Goal: Task Accomplishment & Management: Use online tool/utility

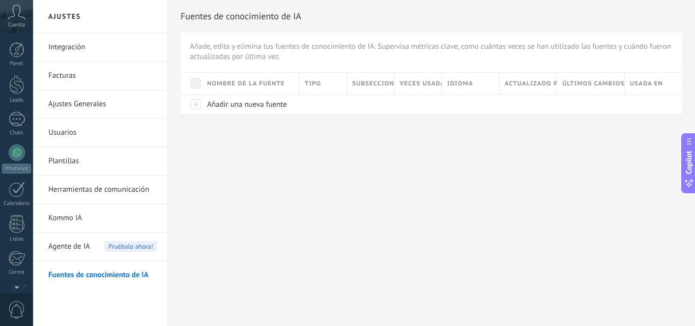
click at [16, 17] on icon at bounding box center [17, 12] width 18 height 15
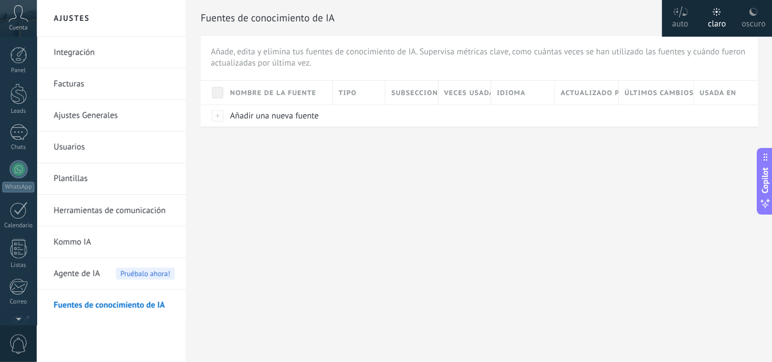
scroll to position [97, 0]
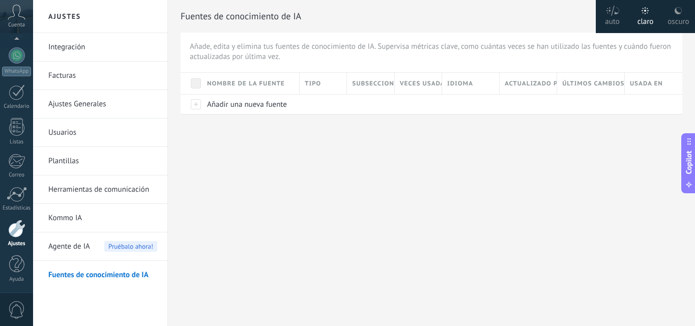
click at [12, 231] on div at bounding box center [16, 229] width 17 height 18
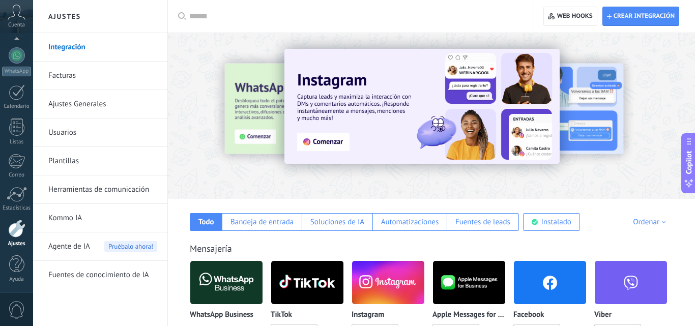
click at [64, 49] on link "Integración" at bounding box center [102, 47] width 109 height 28
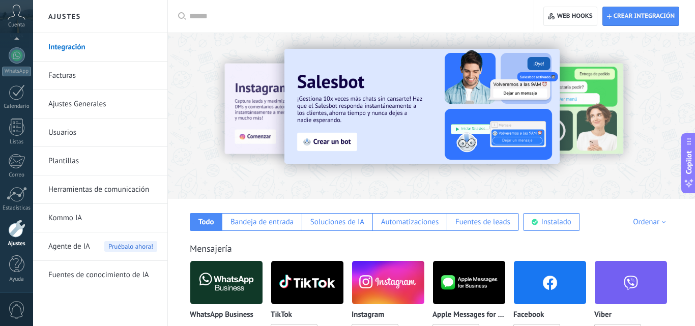
click at [181, 238] on div "Mensajería WhatsApp Business Instalado TikTok Instalar Instagram Instalar Apple…" at bounding box center [431, 326] width 507 height 208
click at [304, 243] on div "Mensajería" at bounding box center [431, 249] width 483 height 12
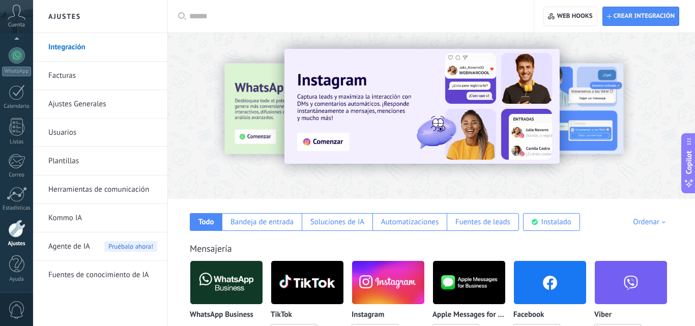
click at [656, 221] on div "Ordenar" at bounding box center [651, 222] width 36 height 10
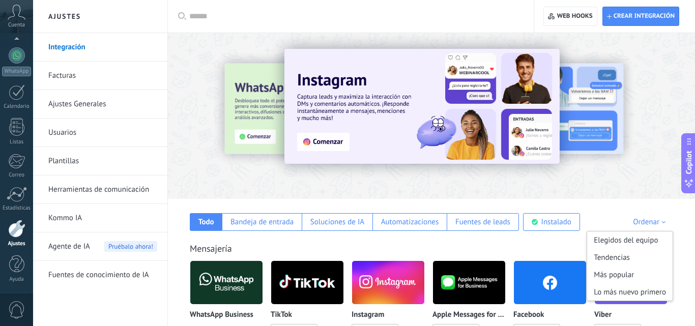
click at [656, 221] on div "Ordenar" at bounding box center [651, 222] width 36 height 10
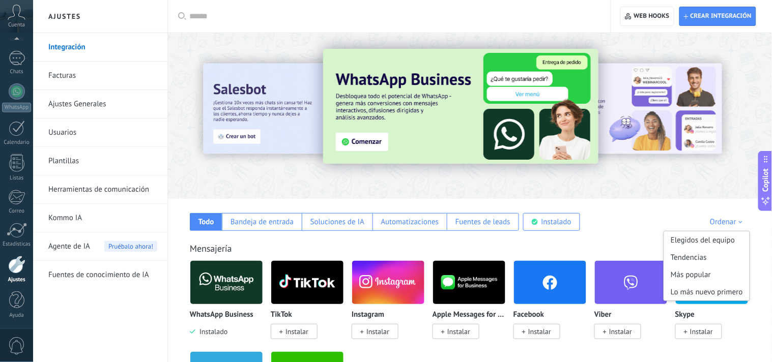
scroll to position [61, 0]
drag, startPoint x: 678, startPoint y: 0, endPoint x: 535, endPoint y: 240, distance: 279.9
click at [535, 240] on div "Mensajería WhatsApp Business Instalado TikTok Instalar Instagram Instalar Apple…" at bounding box center [469, 326] width 583 height 208
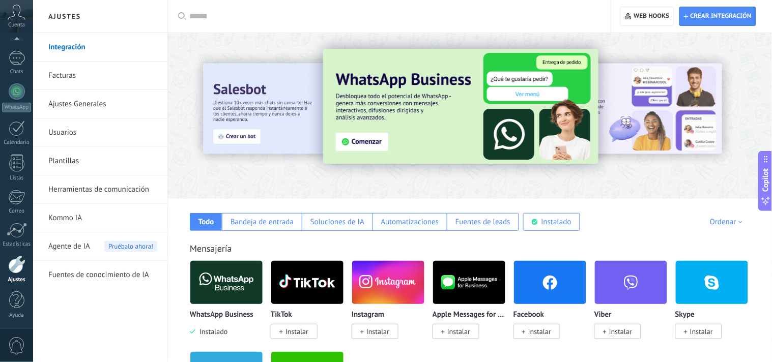
click at [238, 282] on img at bounding box center [226, 282] width 72 height 49
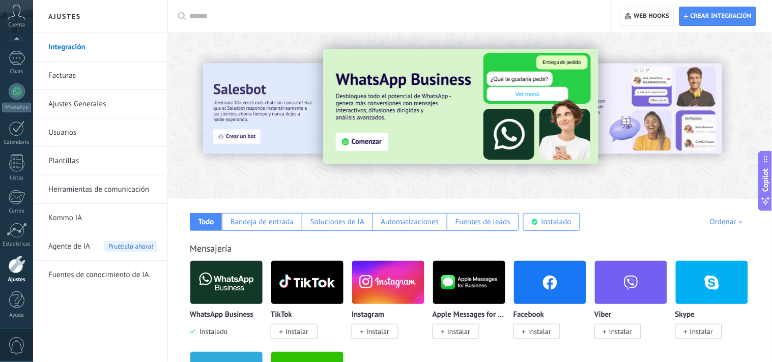
click at [682, 238] on div "Mensajería WhatsApp Business Instalado TikTok Instalar Instagram Instalar Apple…" at bounding box center [469, 326] width 583 height 208
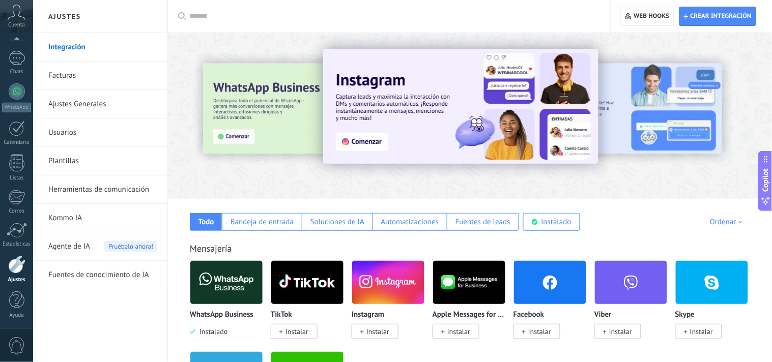
click at [68, 46] on link "Integración" at bounding box center [102, 47] width 109 height 28
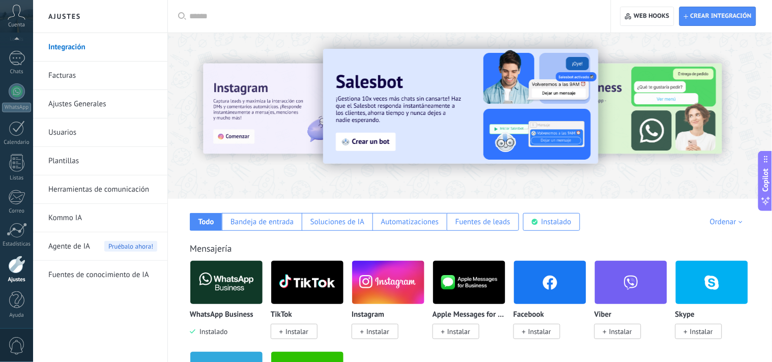
click at [193, 14] on input "text" at bounding box center [392, 16] width 407 height 11
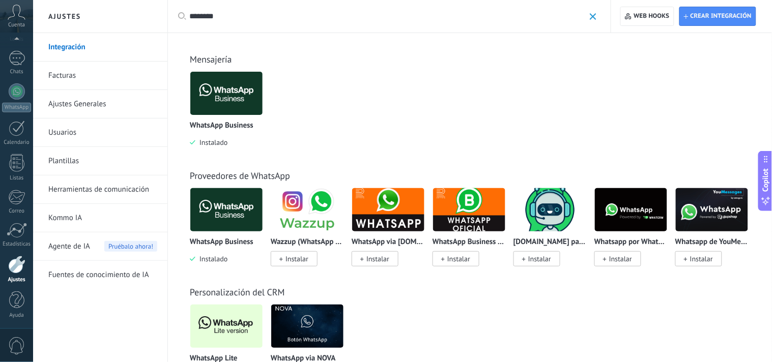
type input "********"
click at [222, 326] on img at bounding box center [226, 326] width 72 height 49
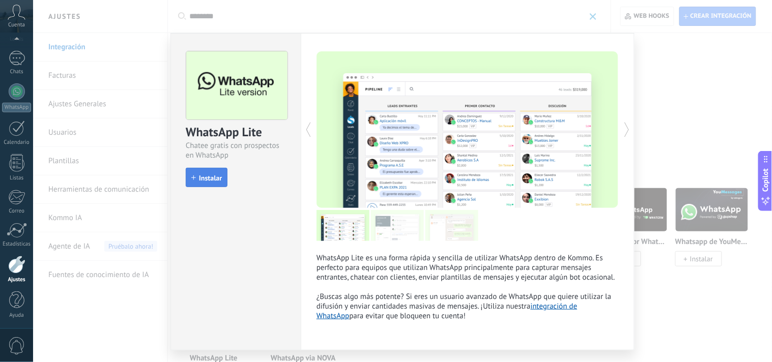
click at [191, 173] on button "Instalar" at bounding box center [207, 177] width 42 height 19
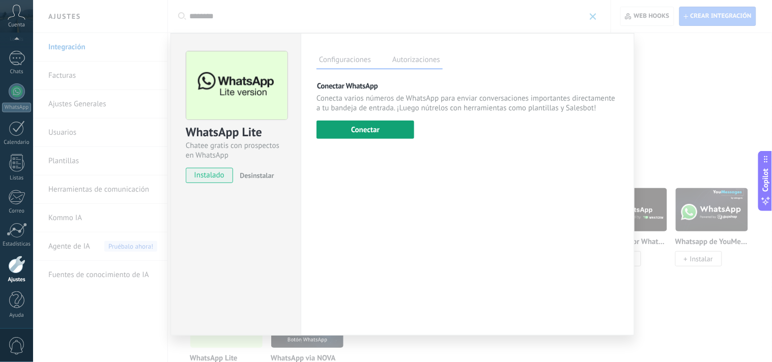
click at [343, 129] on button "Conectar" at bounding box center [365, 130] width 98 height 18
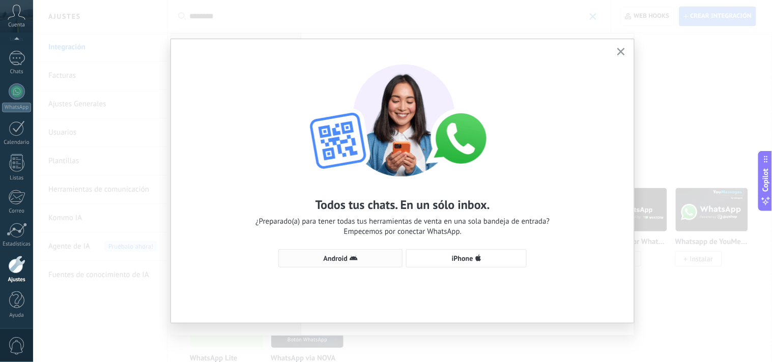
click at [333, 252] on button "Android" at bounding box center [340, 258] width 124 height 18
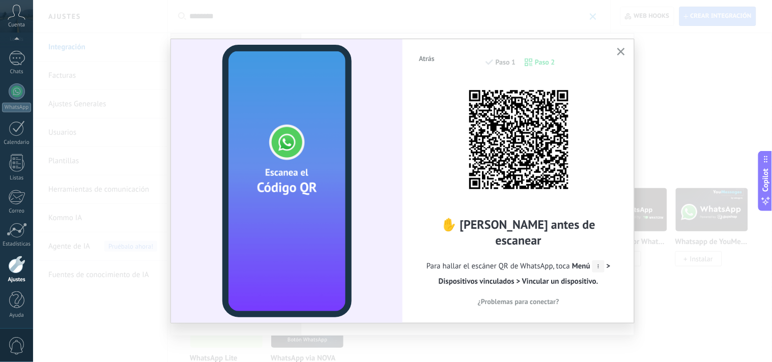
click at [333, 252] on video at bounding box center [286, 181] width 129 height 273
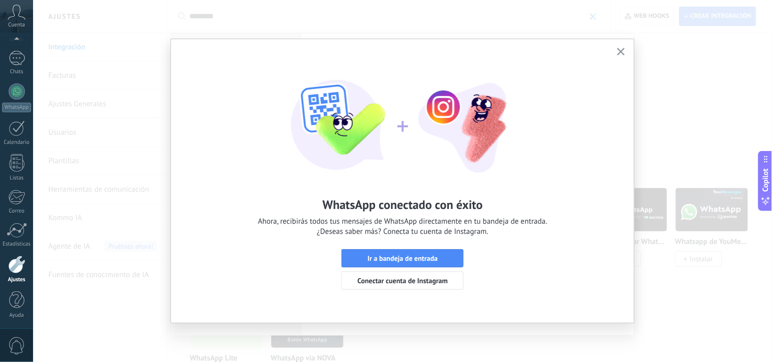
click at [18, 16] on use at bounding box center [16, 12] width 17 height 15
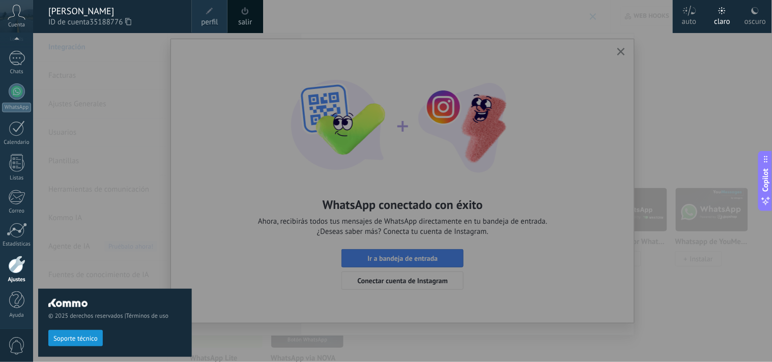
click at [17, 17] on icon at bounding box center [17, 12] width 18 height 15
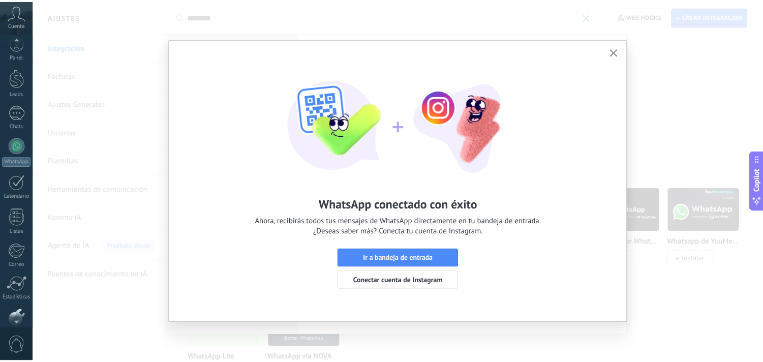
scroll to position [0, 0]
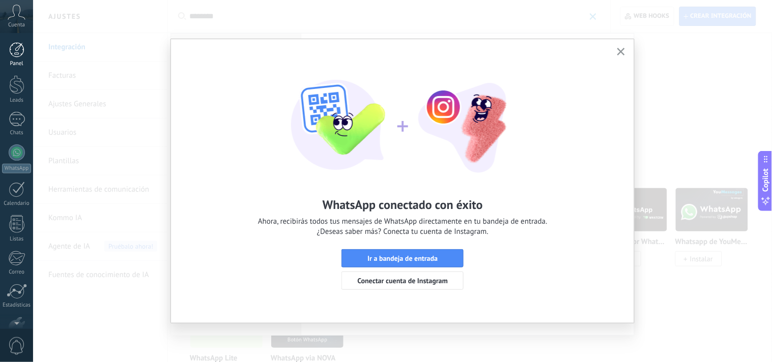
click at [17, 44] on div at bounding box center [16, 49] width 15 height 15
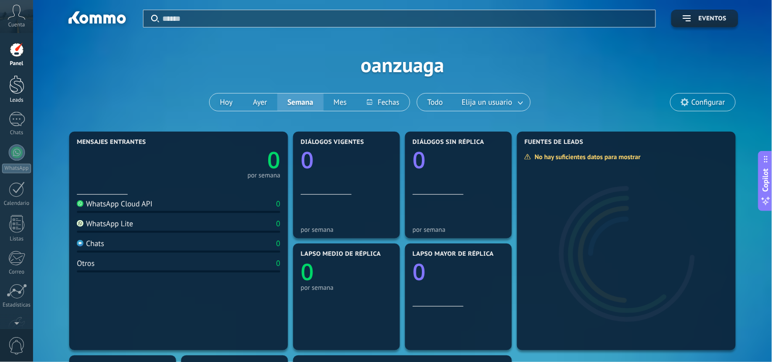
click at [20, 79] on div at bounding box center [16, 84] width 15 height 19
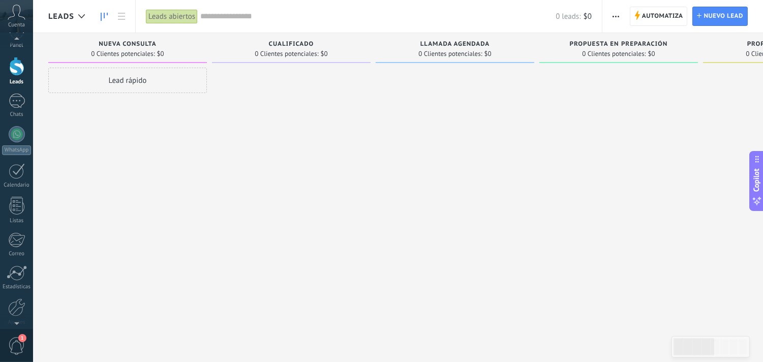
scroll to position [10, 0]
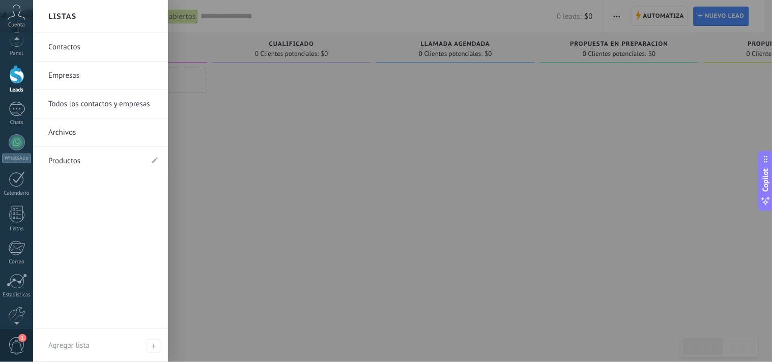
click at [16, 75] on div at bounding box center [16, 74] width 15 height 19
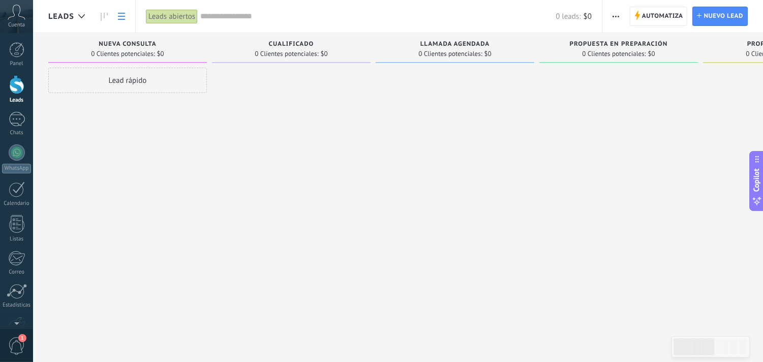
click at [123, 13] on use at bounding box center [121, 16] width 7 height 7
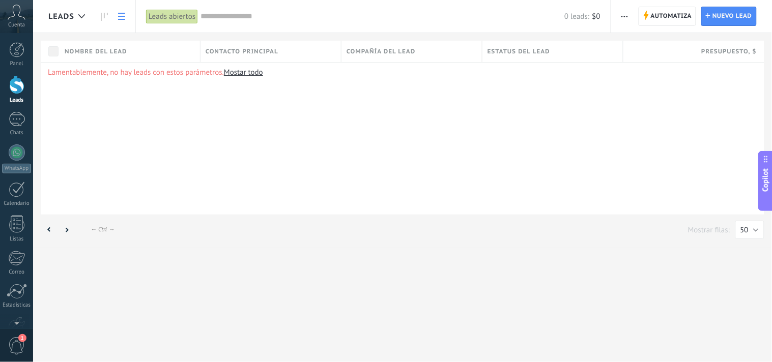
click at [14, 85] on div at bounding box center [16, 84] width 15 height 19
click at [17, 84] on div at bounding box center [16, 84] width 15 height 19
click at [172, 18] on div "Leads abiertos" at bounding box center [172, 16] width 52 height 15
